Goal: Check status: Check status

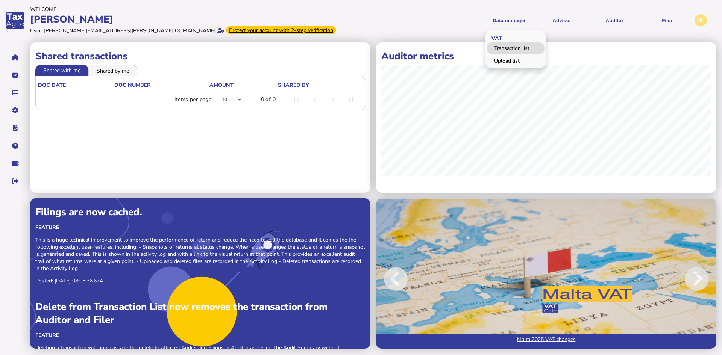
click at [512, 47] on link "Transaction list" at bounding box center [515, 48] width 58 height 12
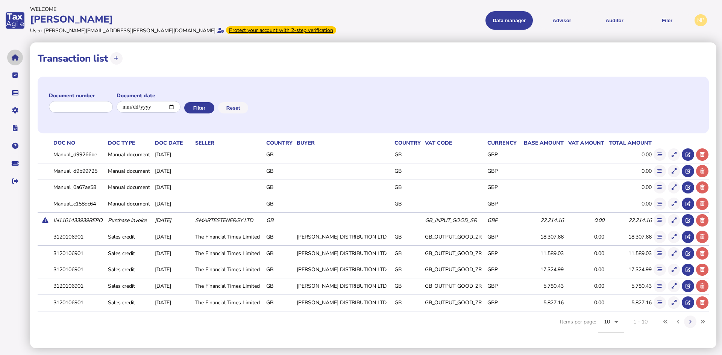
click at [14, 58] on icon "navigate application pages" at bounding box center [15, 58] width 7 height 0
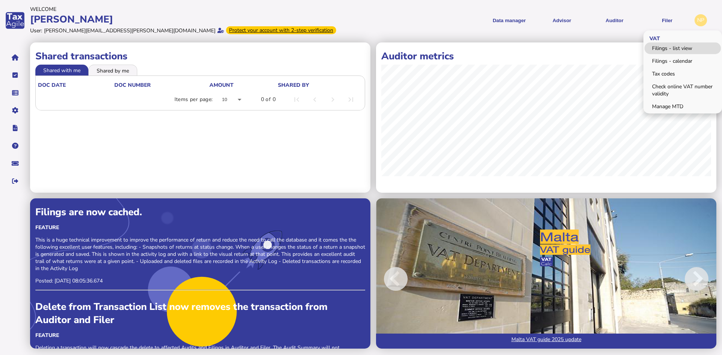
click at [677, 45] on link "Filings - list view" at bounding box center [682, 48] width 76 height 12
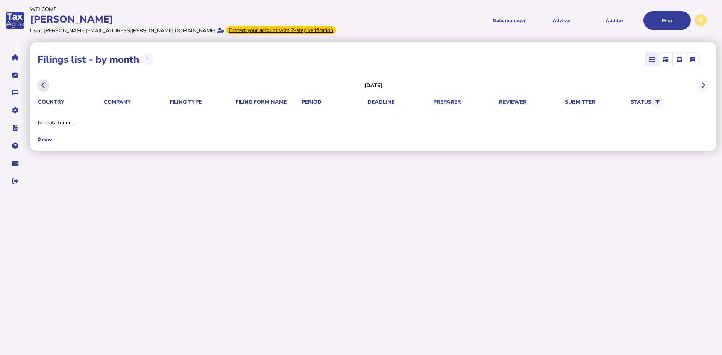
click at [43, 86] on icon at bounding box center [43, 85] width 4 height 0
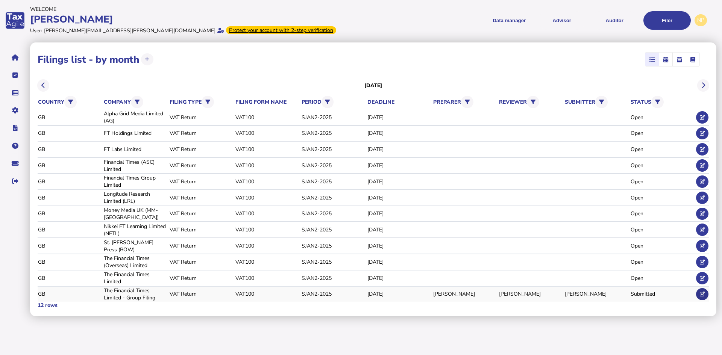
click at [702, 294] on icon at bounding box center [702, 294] width 5 height 5
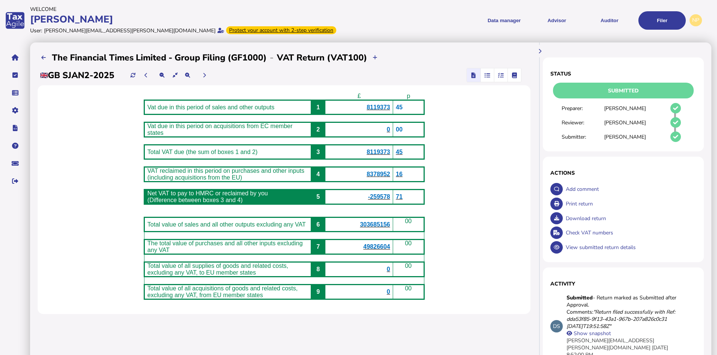
click at [386, 107] on span "8119373" at bounding box center [378, 107] width 23 height 6
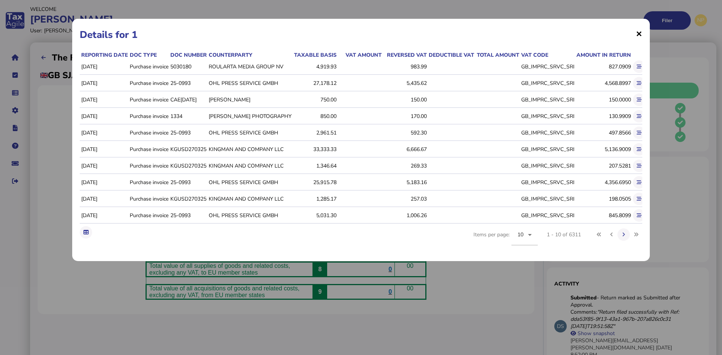
click at [638, 34] on span "×" at bounding box center [639, 33] width 6 height 14
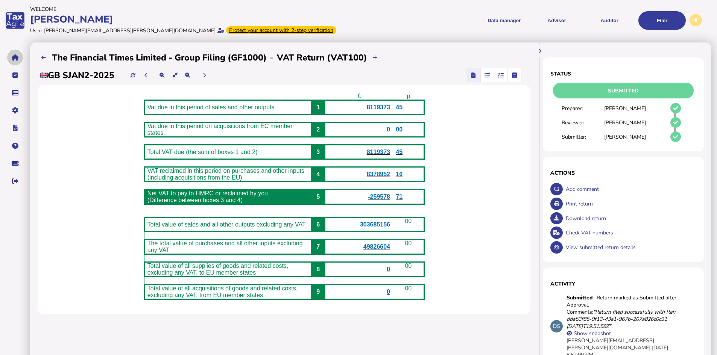
click at [14, 58] on icon "navigate application pages" at bounding box center [15, 58] width 7 height 0
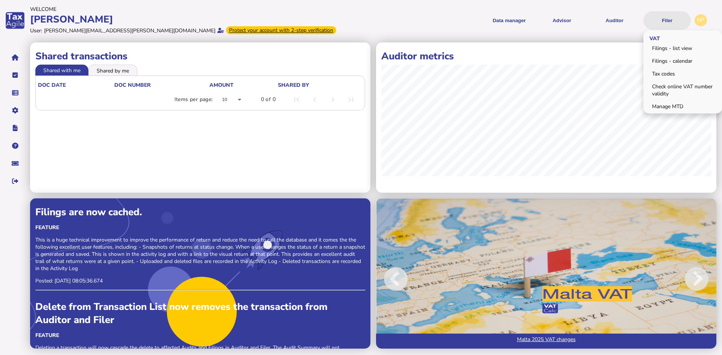
click at [667, 23] on button "Filer" at bounding box center [666, 20] width 47 height 18
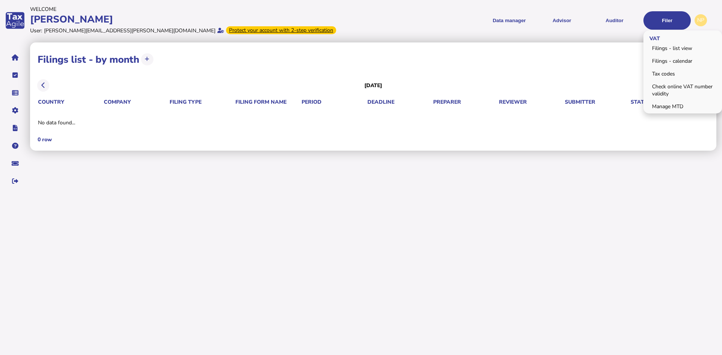
click at [655, 37] on span "VAT" at bounding box center [653, 38] width 20 height 18
click at [664, 47] on link "Filings - list view" at bounding box center [682, 48] width 76 height 12
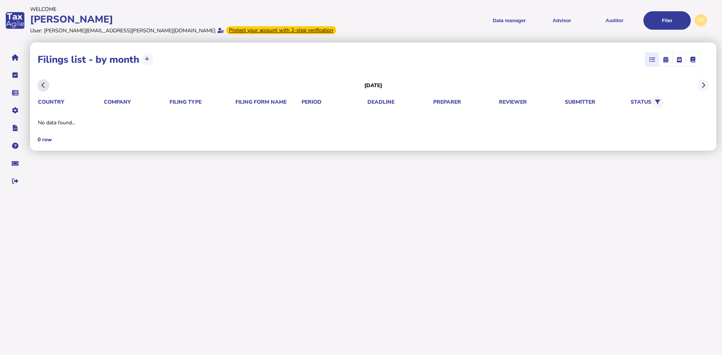
click at [43, 85] on icon at bounding box center [43, 85] width 4 height 0
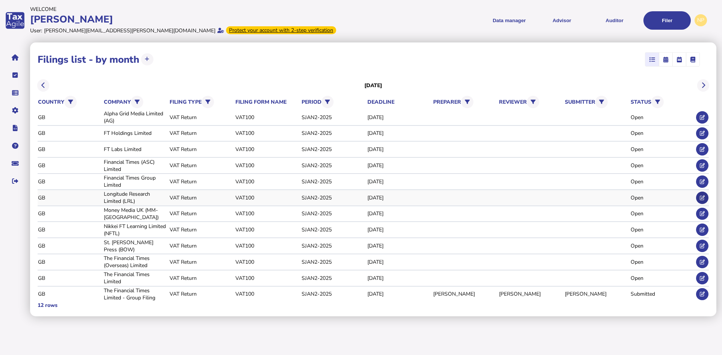
click at [701, 195] on icon at bounding box center [702, 197] width 5 height 5
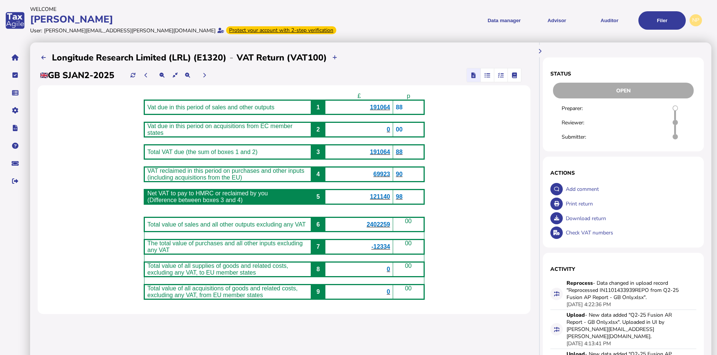
click at [386, 107] on span "191064" at bounding box center [380, 107] width 20 height 6
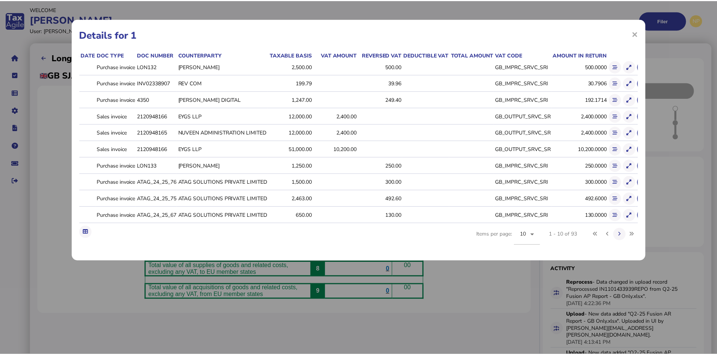
scroll to position [0, 45]
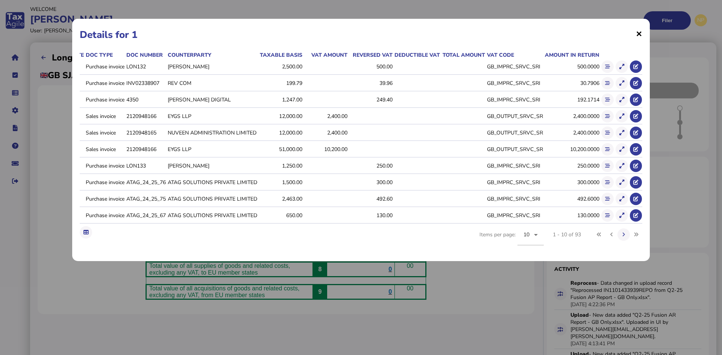
click at [639, 33] on span "×" at bounding box center [639, 33] width 6 height 14
